Goal: Task Accomplishment & Management: Use online tool/utility

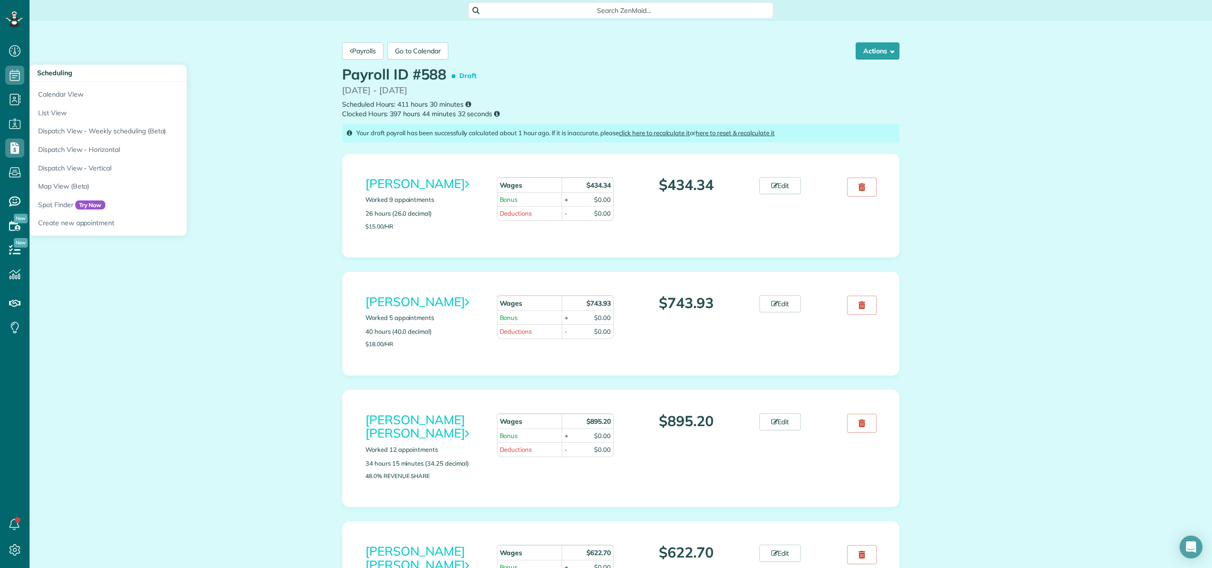
scroll to position [4, 4]
click at [45, 94] on link "Calendar View" at bounding box center [149, 93] width 238 height 22
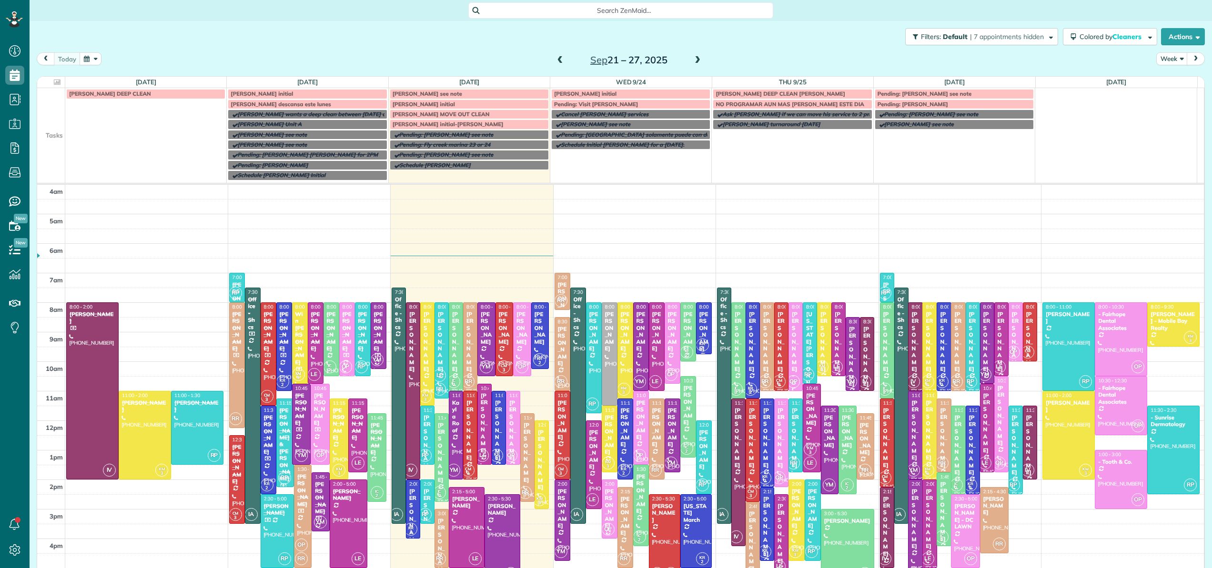
scroll to position [69, 0]
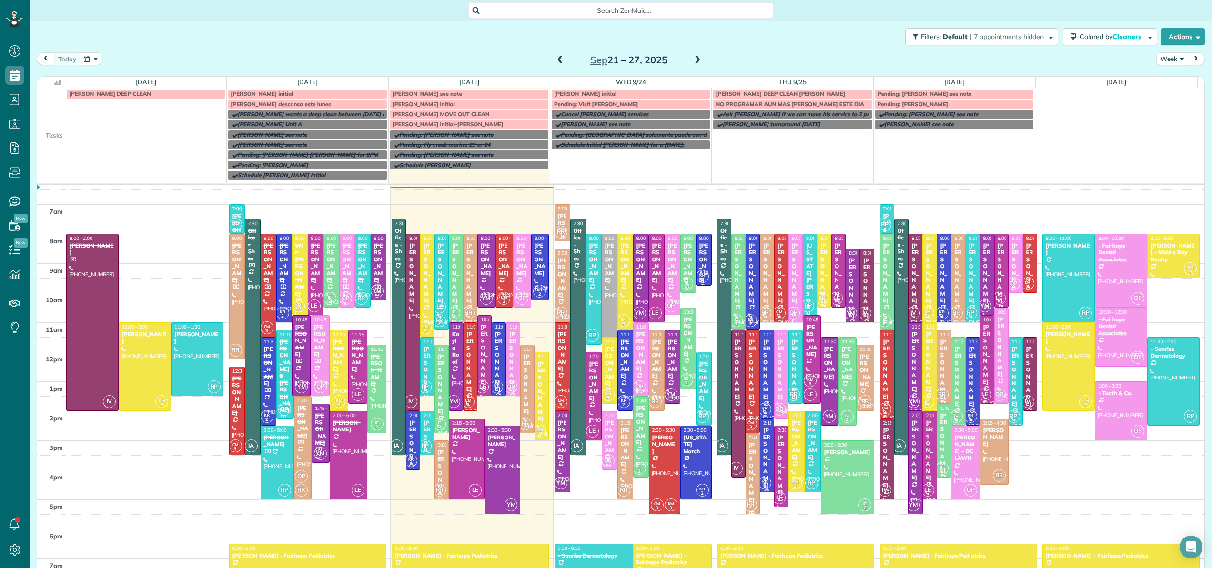
click at [435, 295] on div at bounding box center [441, 281] width 13 height 95
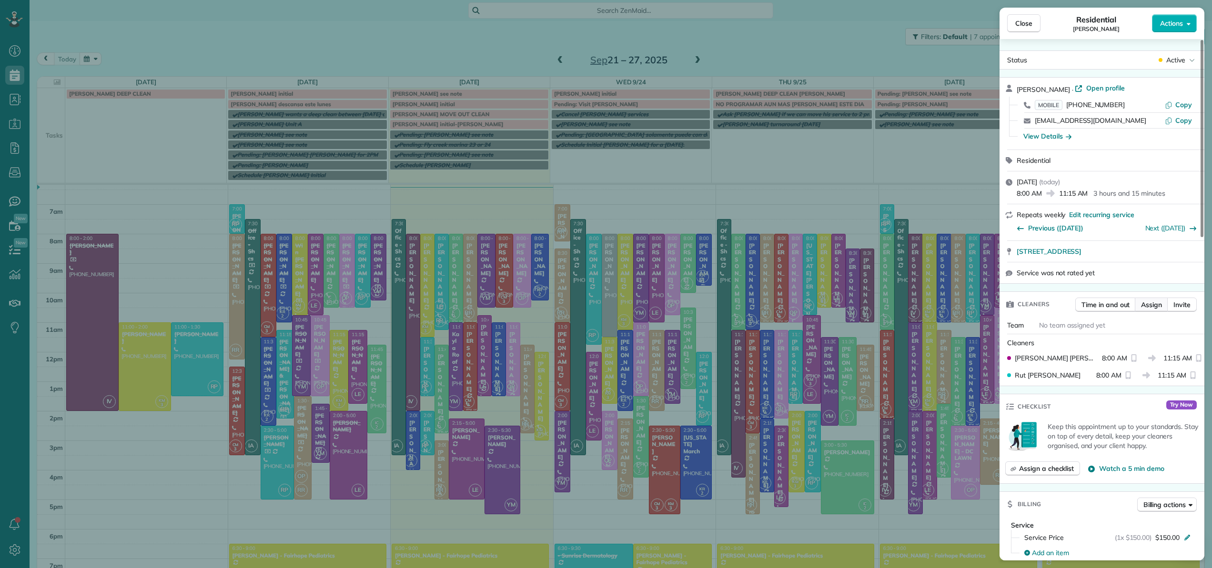
click at [1159, 301] on span "Assign" at bounding box center [1151, 305] width 21 height 10
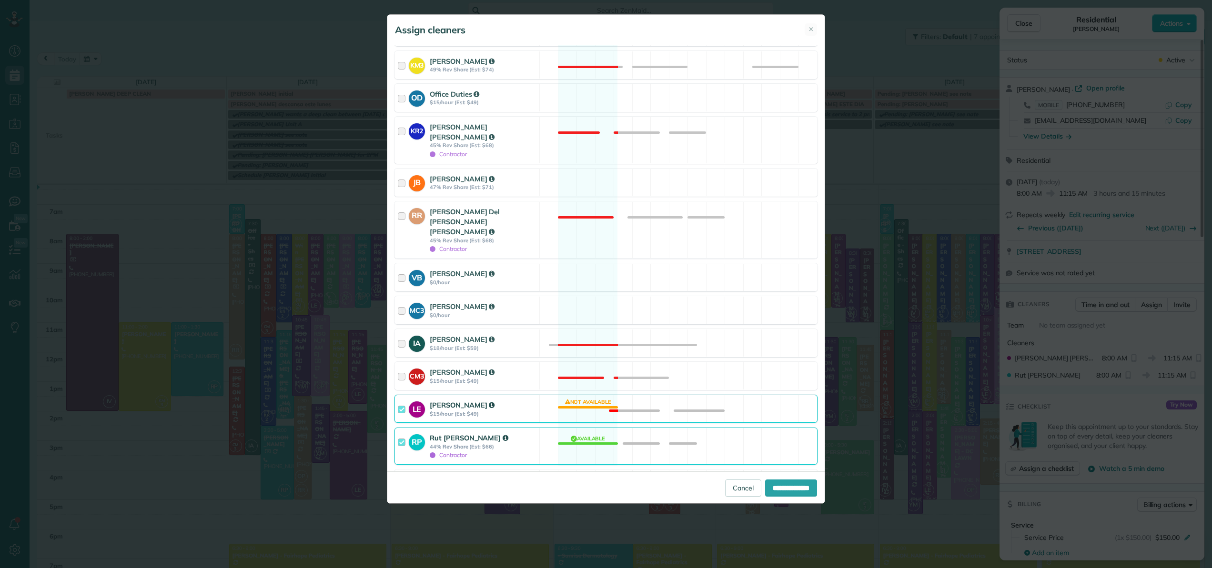
scroll to position [335, 0]
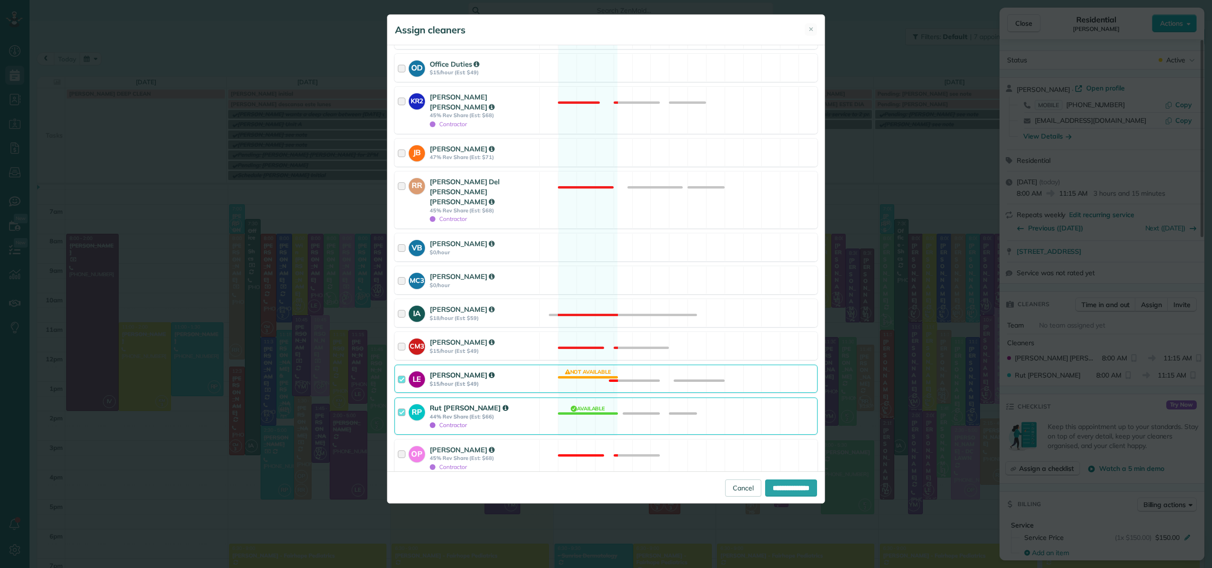
click at [402, 370] on div at bounding box center [403, 379] width 11 height 18
click at [400, 482] on div "Assign selected cleaners to all future appointments in this recurring service? …" at bounding box center [606, 493] width 423 height 23
click at [396, 486] on div at bounding box center [399, 490] width 8 height 8
click at [765, 488] on input "**********" at bounding box center [791, 488] width 52 height 17
type input "**********"
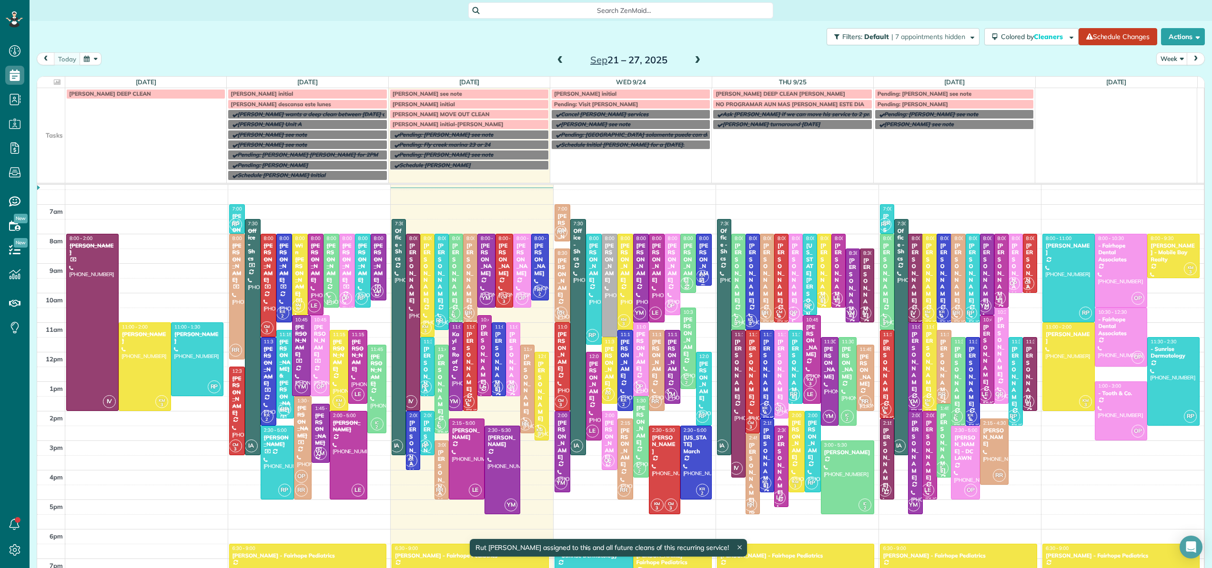
scroll to position [59, 0]
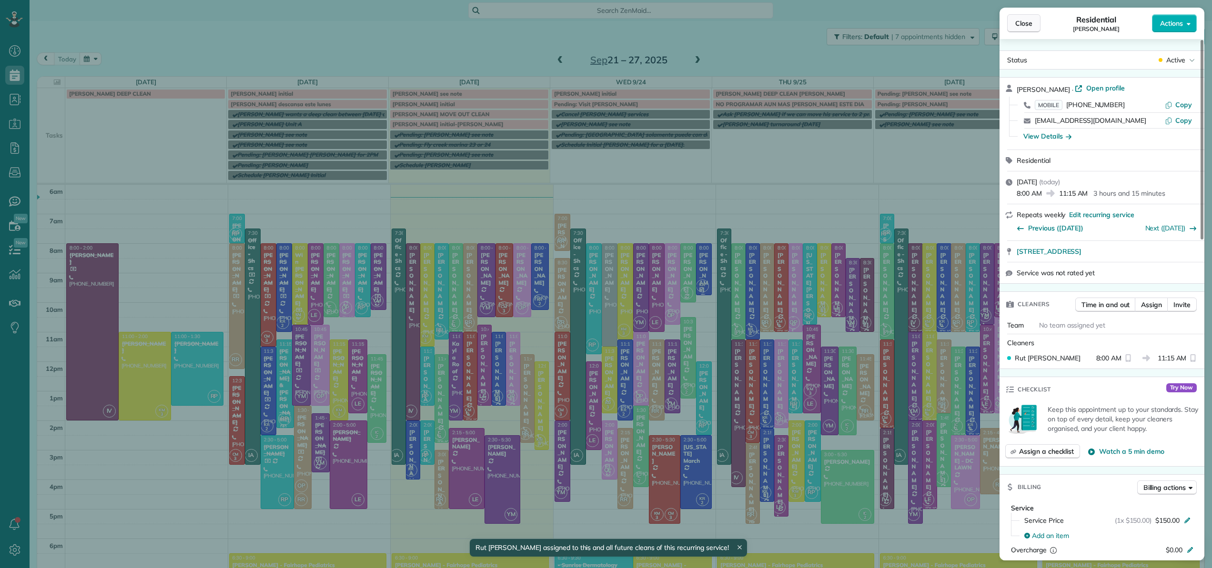
click at [1026, 28] on span "Close" at bounding box center [1023, 24] width 17 height 10
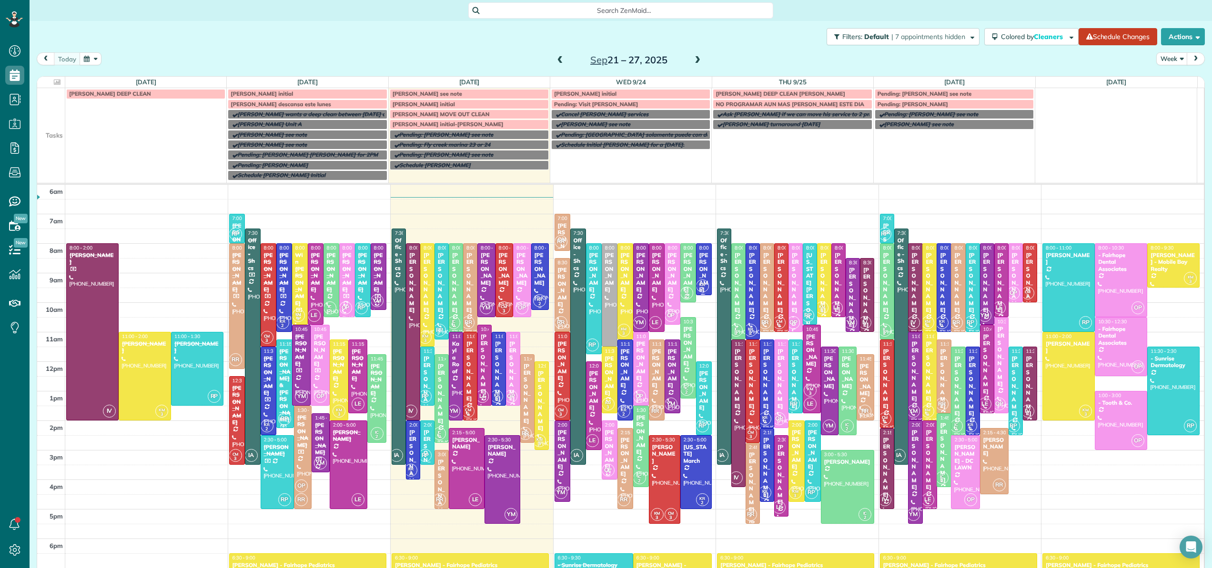
click at [534, 276] on div "[PERSON_NAME]" at bounding box center [540, 269] width 12 height 34
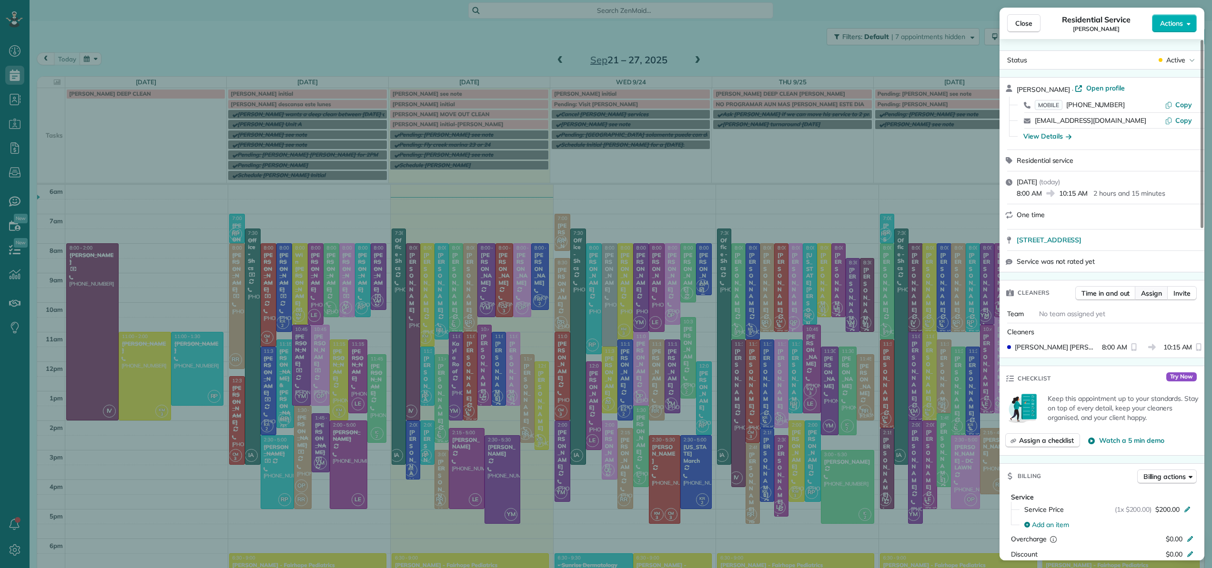
click at [1154, 294] on span "Assign" at bounding box center [1151, 294] width 21 height 10
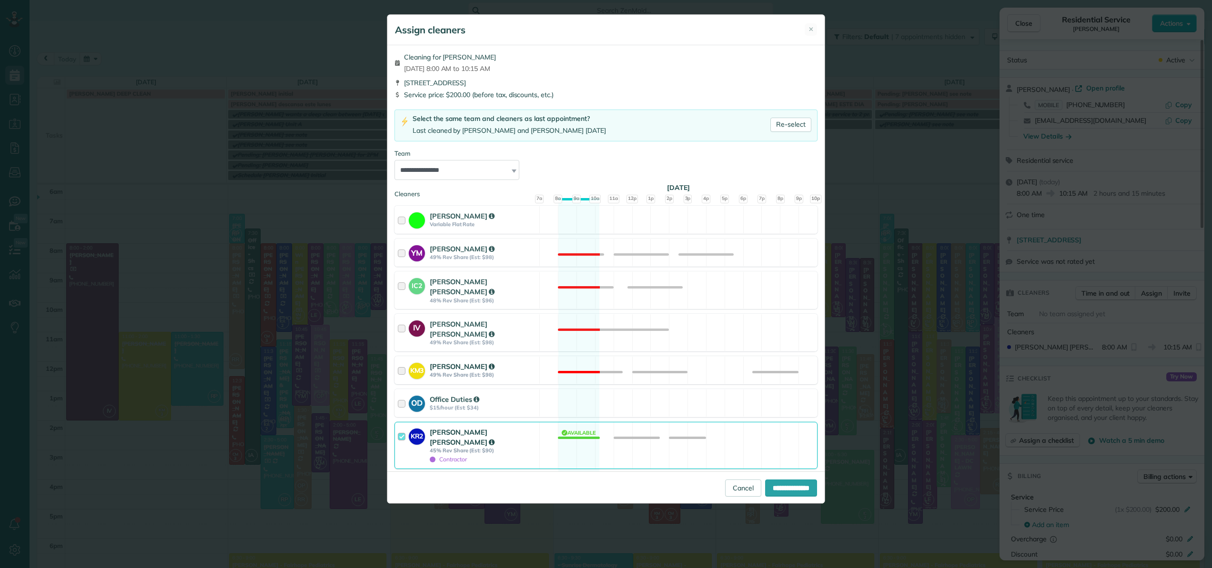
scroll to position [12, 0]
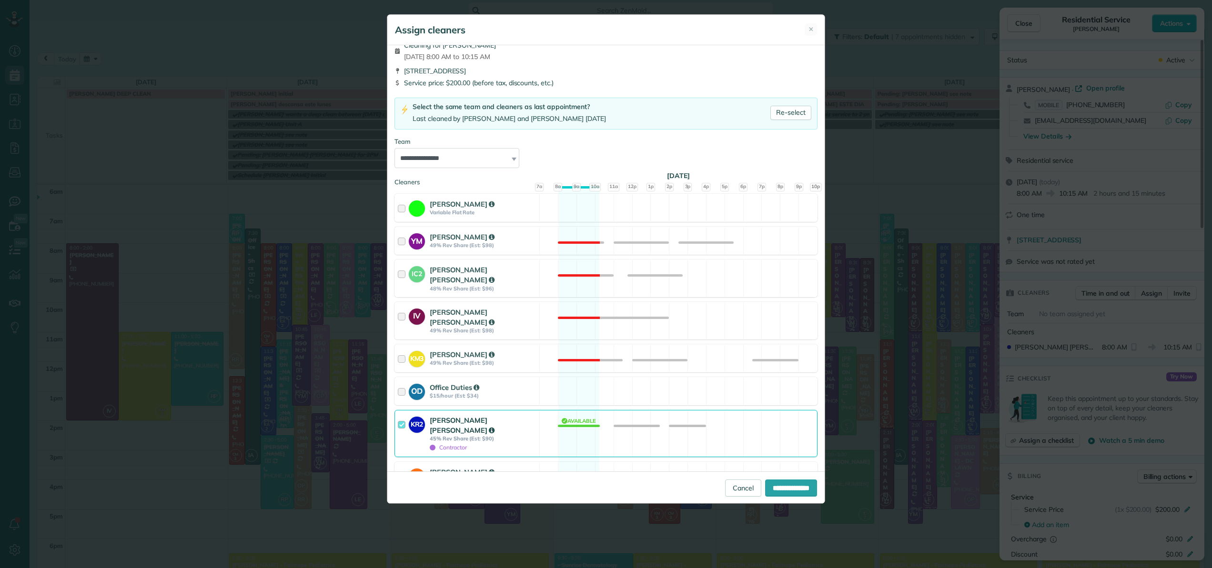
click at [403, 419] on div at bounding box center [403, 433] width 11 height 37
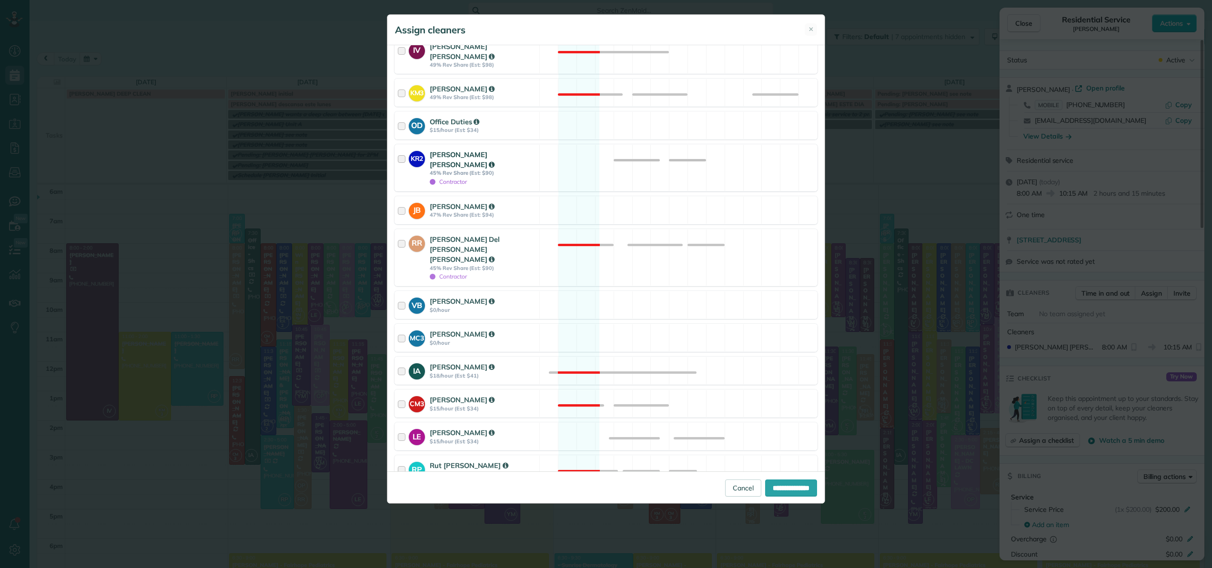
scroll to position [290, 0]
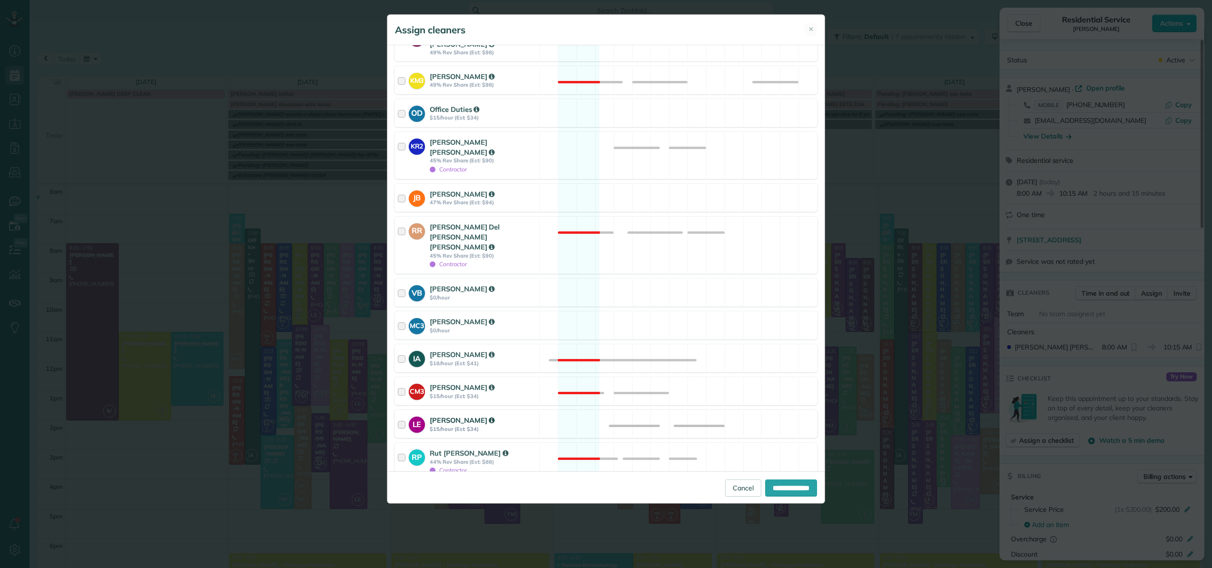
click at [400, 415] on div at bounding box center [403, 424] width 11 height 18
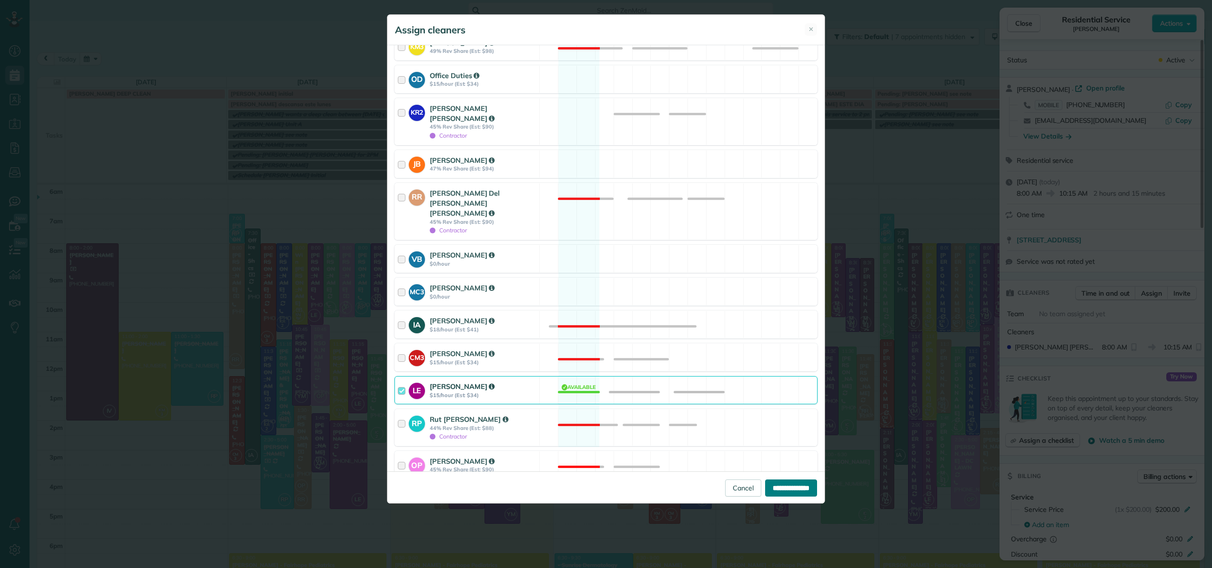
click at [805, 483] on input "**********" at bounding box center [791, 488] width 52 height 17
type input "**********"
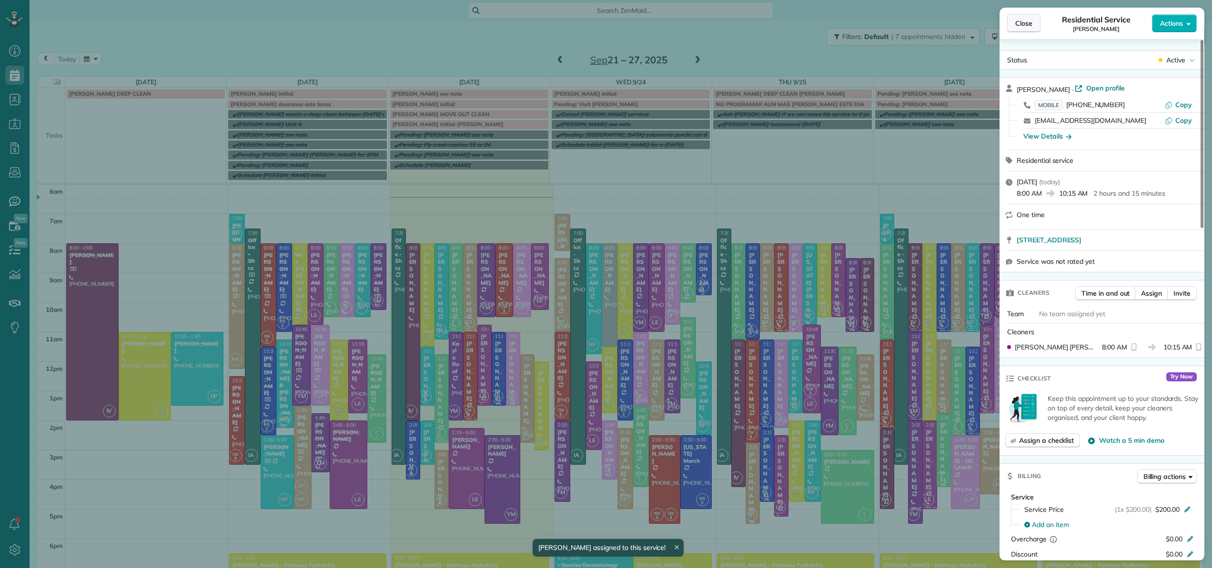
click at [1031, 23] on span "Close" at bounding box center [1023, 24] width 17 height 10
